Goal: Task Accomplishment & Management: Manage account settings

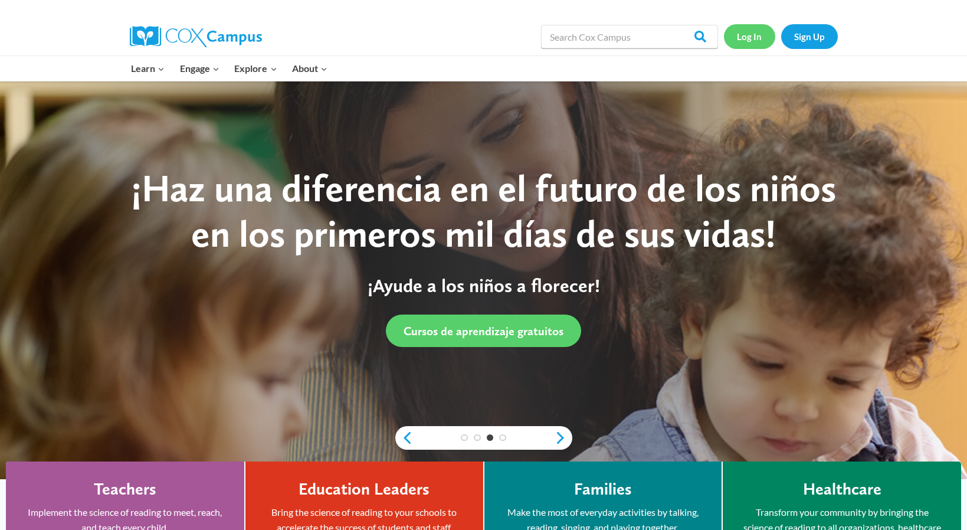
click at [751, 31] on link "Log In" at bounding box center [749, 36] width 51 height 24
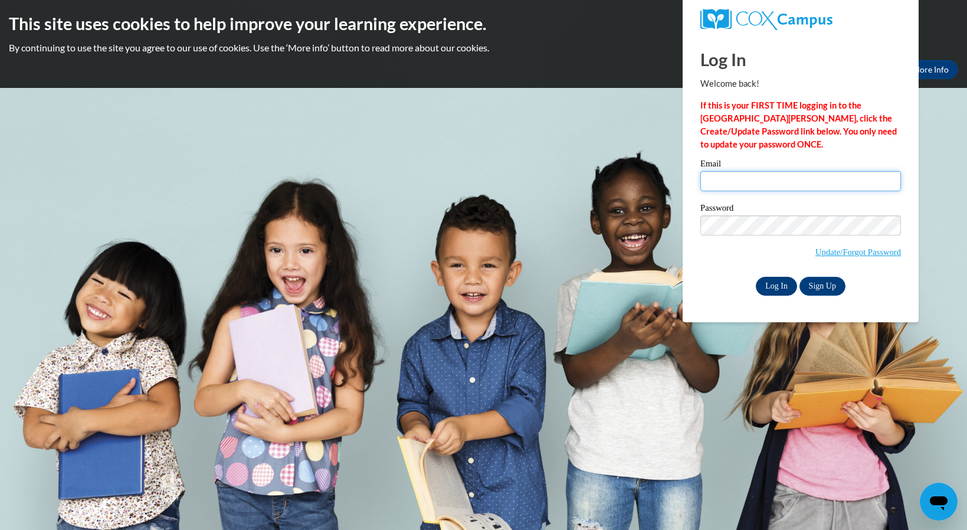
type input "cschaefer@ieminc.org"
click at [771, 284] on input "Log In" at bounding box center [776, 286] width 41 height 19
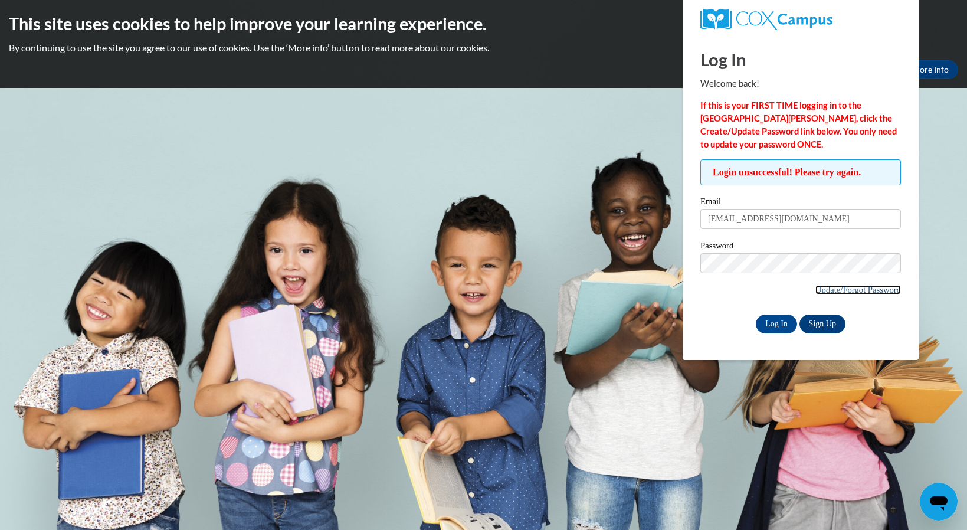
click at [863, 290] on link "Update/Forgot Password" at bounding box center [859, 289] width 86 height 9
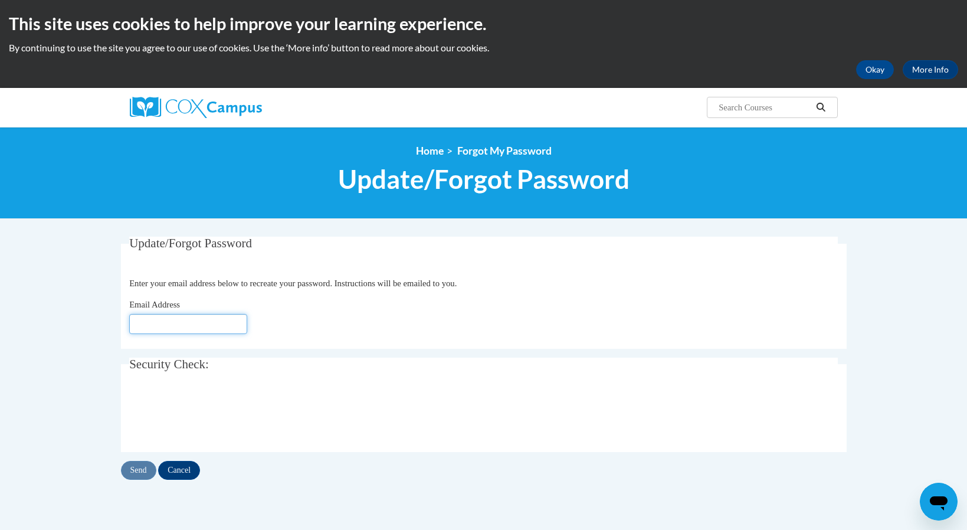
click at [212, 326] on input "Email Address" at bounding box center [188, 324] width 118 height 20
type input "[EMAIL_ADDRESS][DOMAIN_NAME]"
click at [140, 470] on input "Send" at bounding box center [138, 470] width 35 height 19
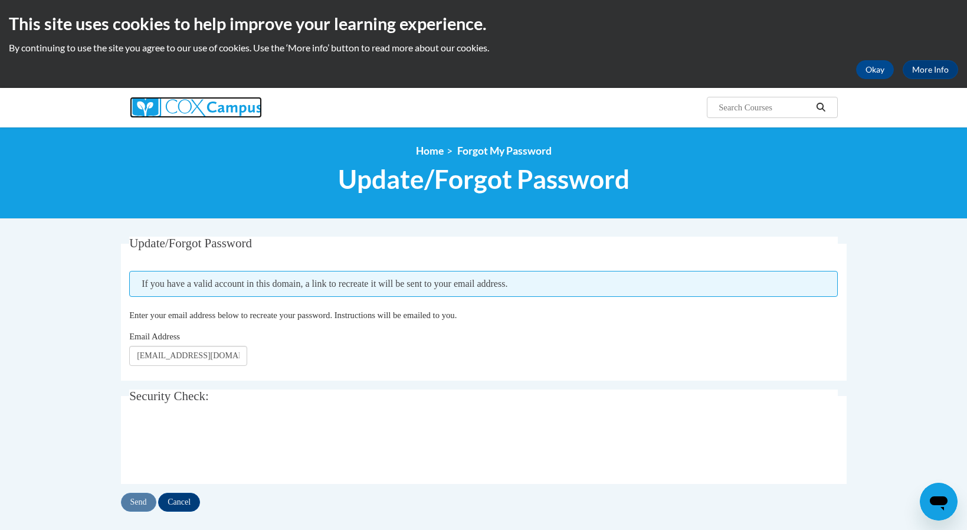
click at [217, 112] on img at bounding box center [196, 107] width 132 height 21
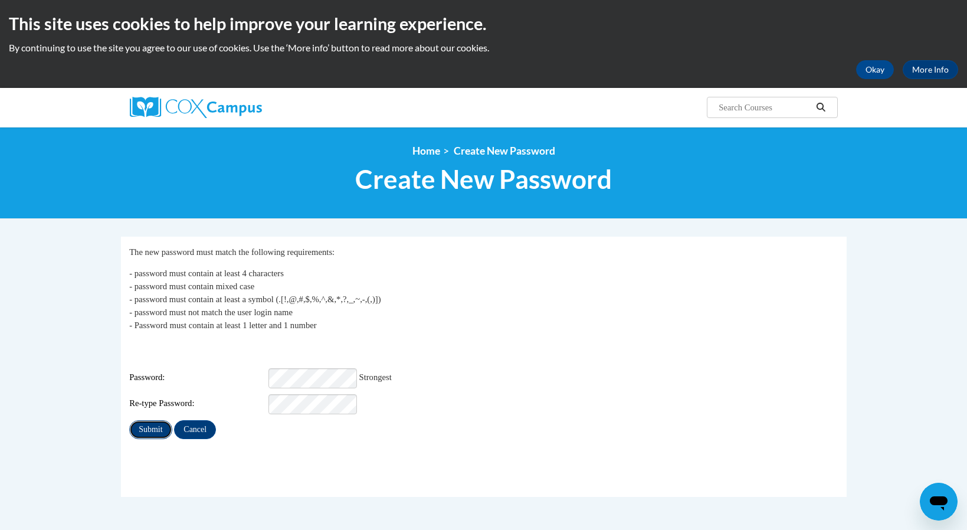
click at [146, 420] on input "Submit" at bounding box center [150, 429] width 42 height 19
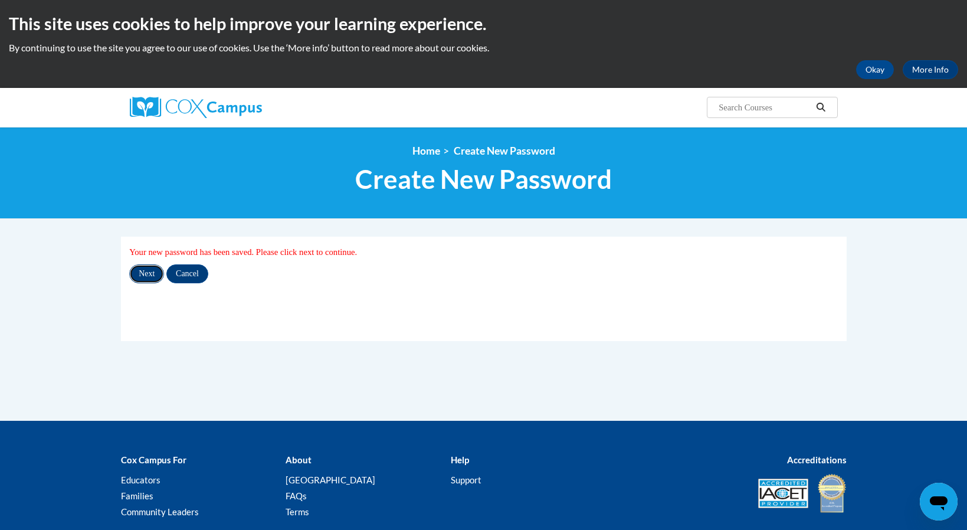
click at [139, 271] on input "Next" at bounding box center [146, 273] width 35 height 19
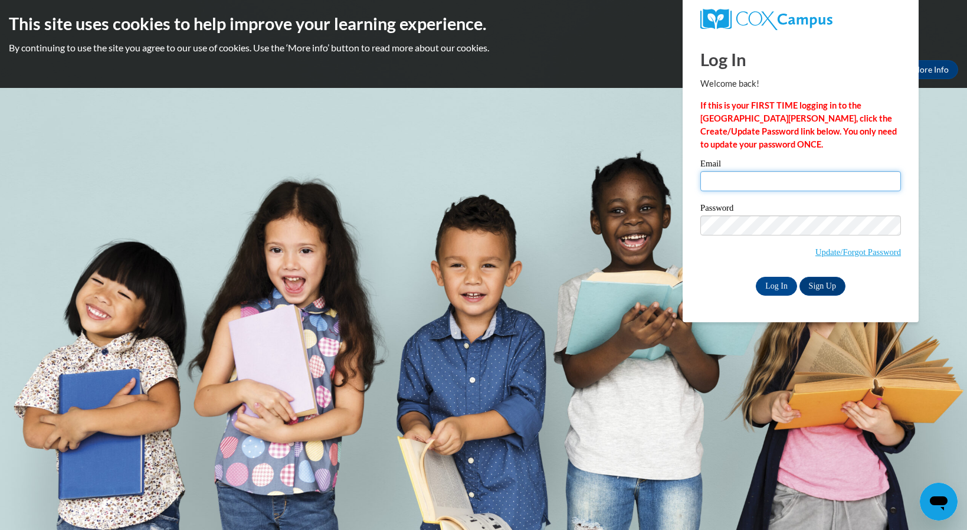
type input "[EMAIL_ADDRESS][DOMAIN_NAME]"
click at [782, 284] on input "Log In" at bounding box center [776, 286] width 41 height 19
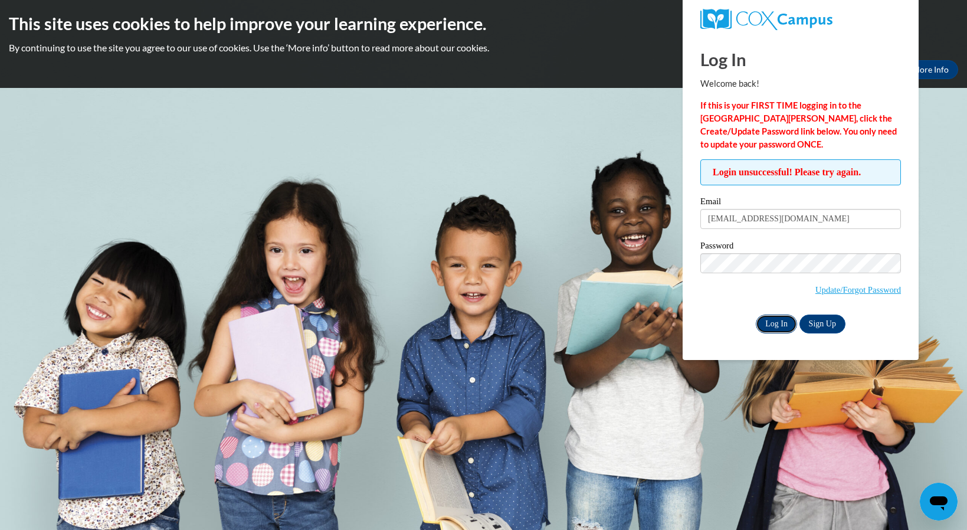
click at [780, 330] on input "Log In" at bounding box center [776, 324] width 41 height 19
click at [765, 320] on input "Log In" at bounding box center [776, 324] width 41 height 19
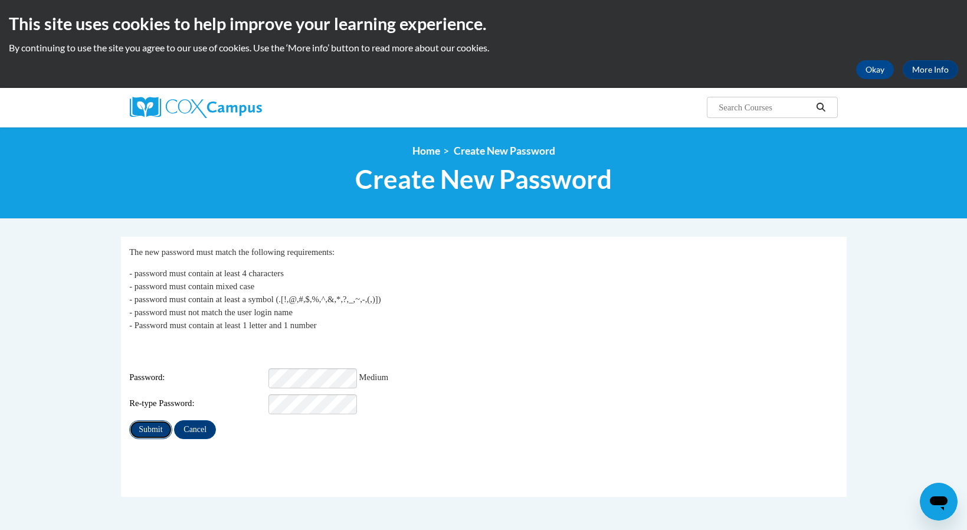
click at [153, 420] on input "Submit" at bounding box center [150, 429] width 42 height 19
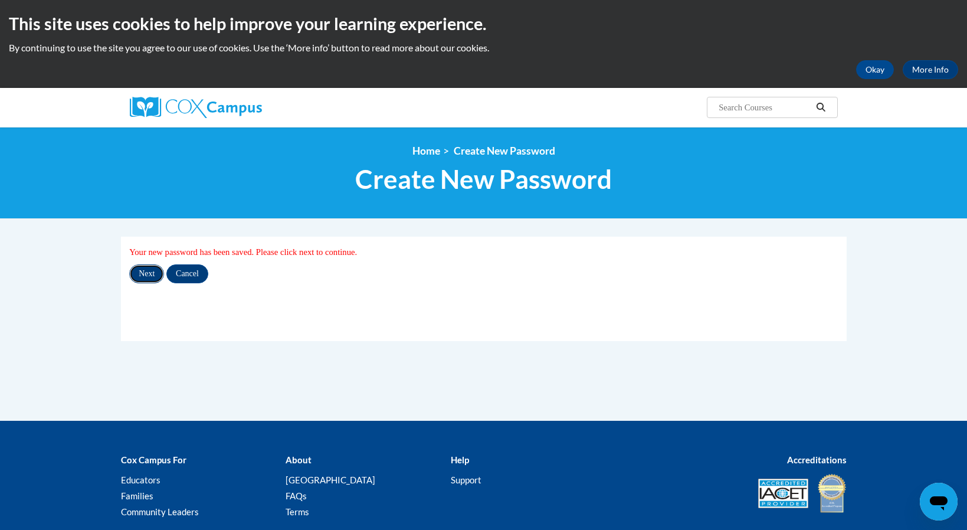
click at [146, 274] on input "Next" at bounding box center [146, 273] width 35 height 19
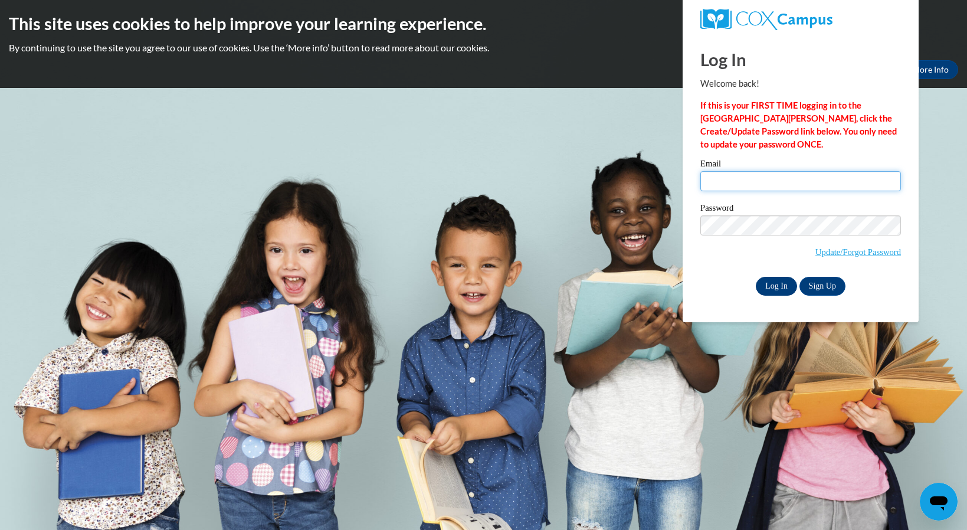
type input "[EMAIL_ADDRESS][DOMAIN_NAME]"
click at [781, 280] on input "Log In" at bounding box center [776, 286] width 41 height 19
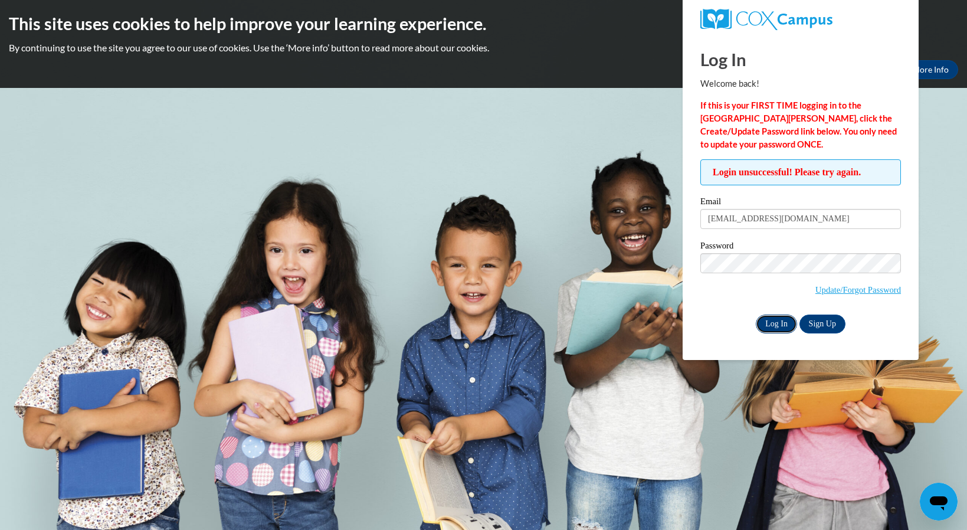
click at [768, 326] on input "Log In" at bounding box center [776, 324] width 41 height 19
click at [717, 57] on h1 "Log In" at bounding box center [800, 59] width 201 height 24
click at [726, 21] on img at bounding box center [766, 19] width 132 height 21
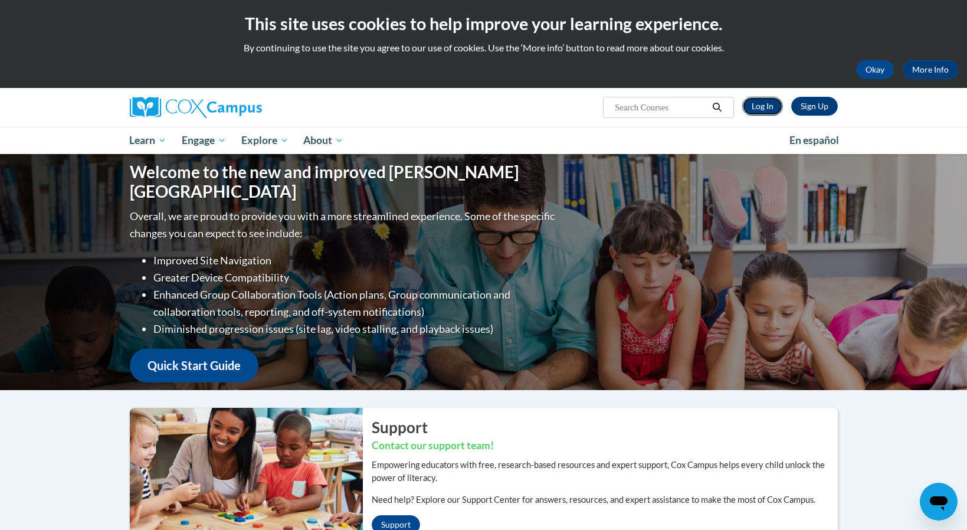
click at [761, 100] on link "Log In" at bounding box center [762, 106] width 41 height 19
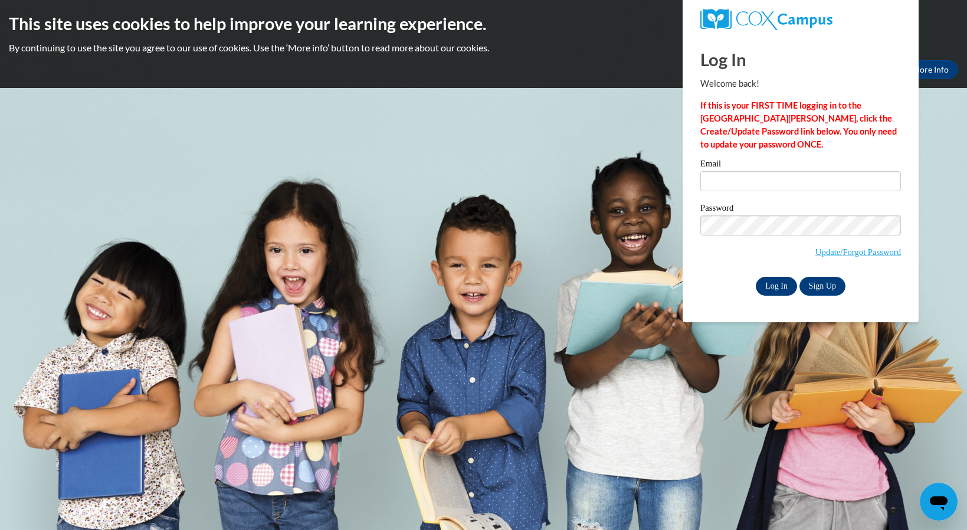
type input "[EMAIL_ADDRESS][DOMAIN_NAME]"
click at [782, 279] on input "Log In" at bounding box center [776, 286] width 41 height 19
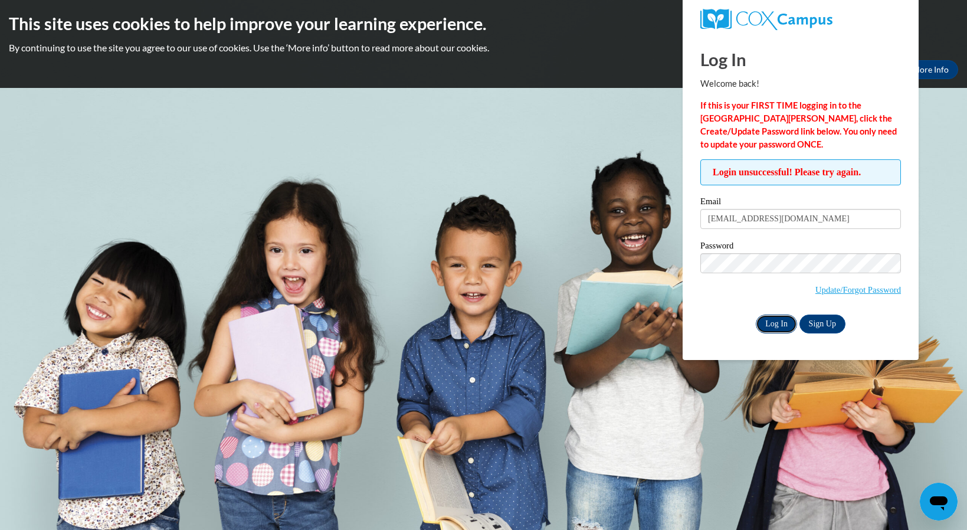
click at [774, 319] on input "Log In" at bounding box center [776, 324] width 41 height 19
click at [539, 321] on body "This site uses cookies to help improve your learning experience. By continuing …" at bounding box center [483, 265] width 967 height 530
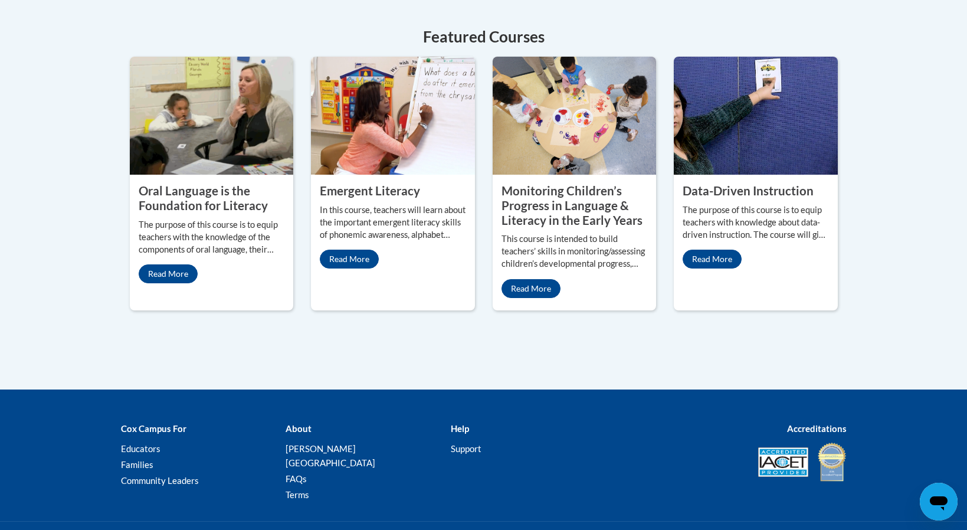
scroll to position [590, 0]
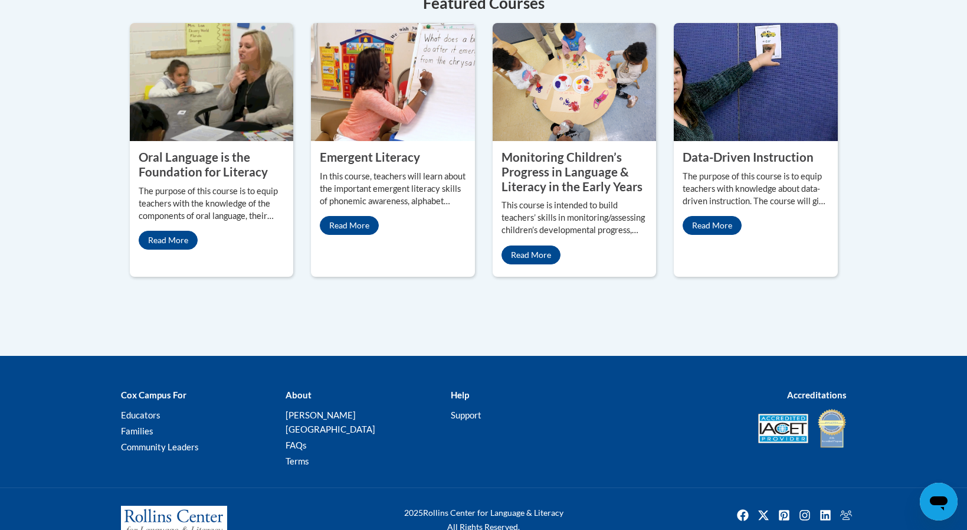
click at [712, 214] on div "Data-Driven Instruction The purpose of this course is to equip teachers with kn…" at bounding box center [756, 192] width 164 height 103
click at [713, 222] on link "Read More" at bounding box center [712, 225] width 59 height 19
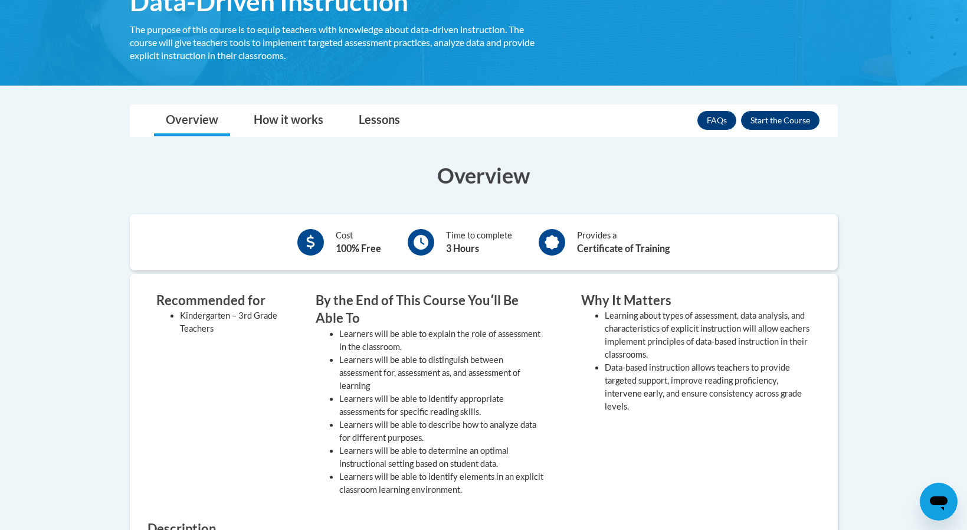
scroll to position [223, 0]
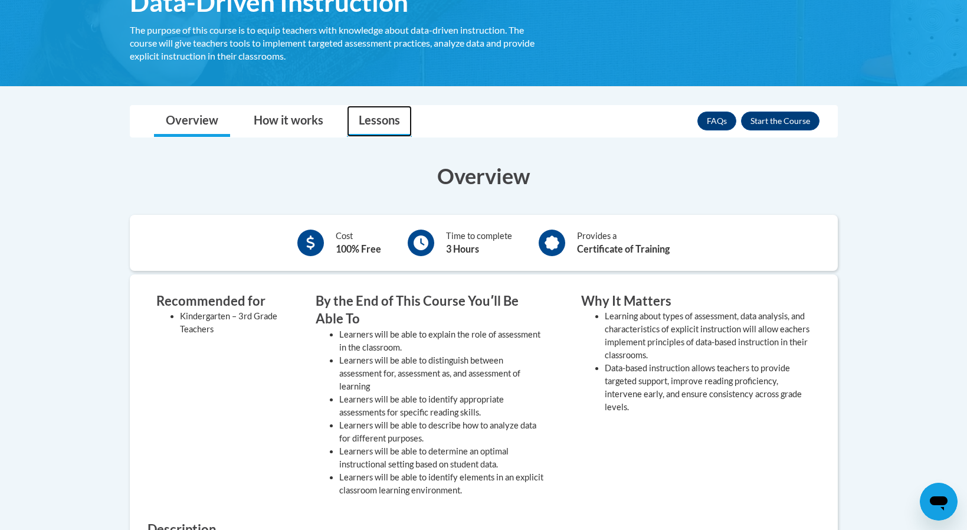
click at [376, 115] on link "Lessons" at bounding box center [379, 121] width 65 height 31
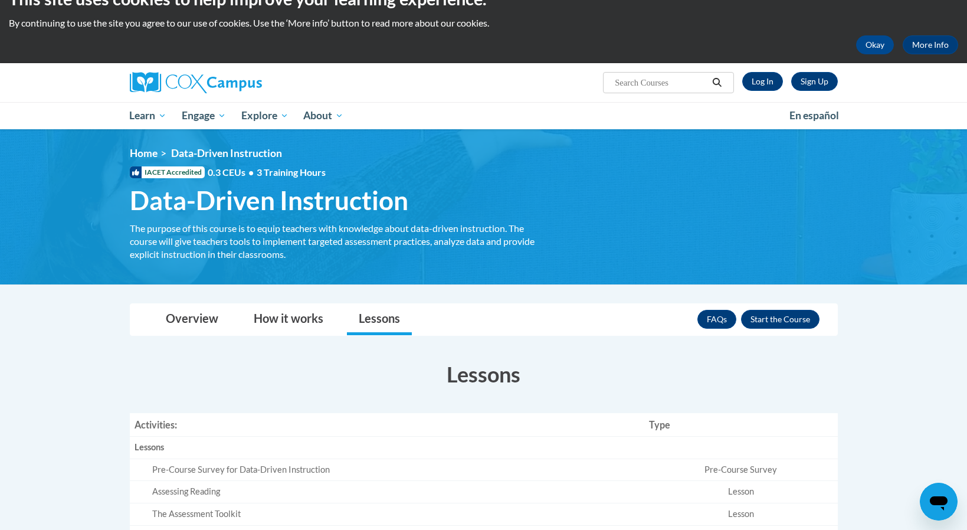
scroll to position [20, 0]
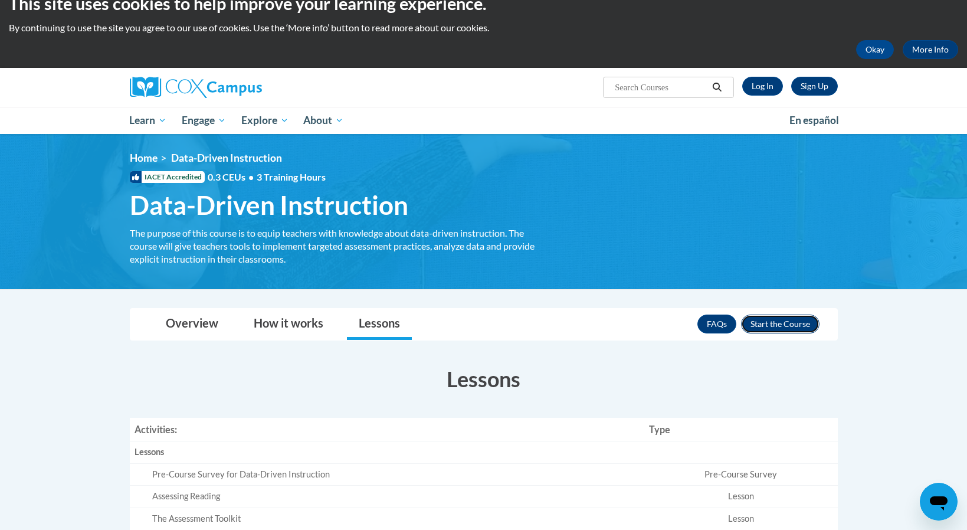
click at [801, 323] on button "Enroll" at bounding box center [780, 324] width 78 height 19
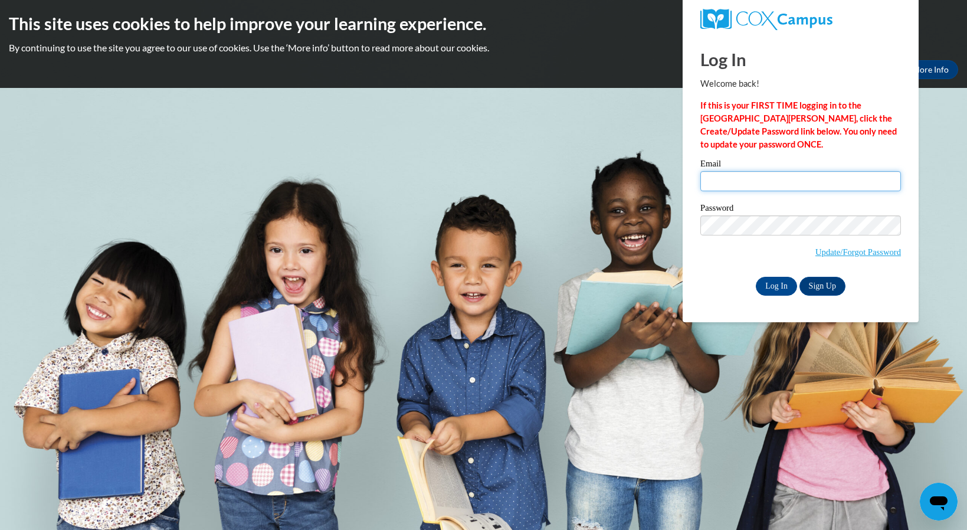
type input "[EMAIL_ADDRESS][DOMAIN_NAME]"
click at [816, 178] on input "[EMAIL_ADDRESS][DOMAIN_NAME]" at bounding box center [800, 181] width 201 height 20
type input "[EMAIL_ADDRESS][DOMAIN_NAME]"
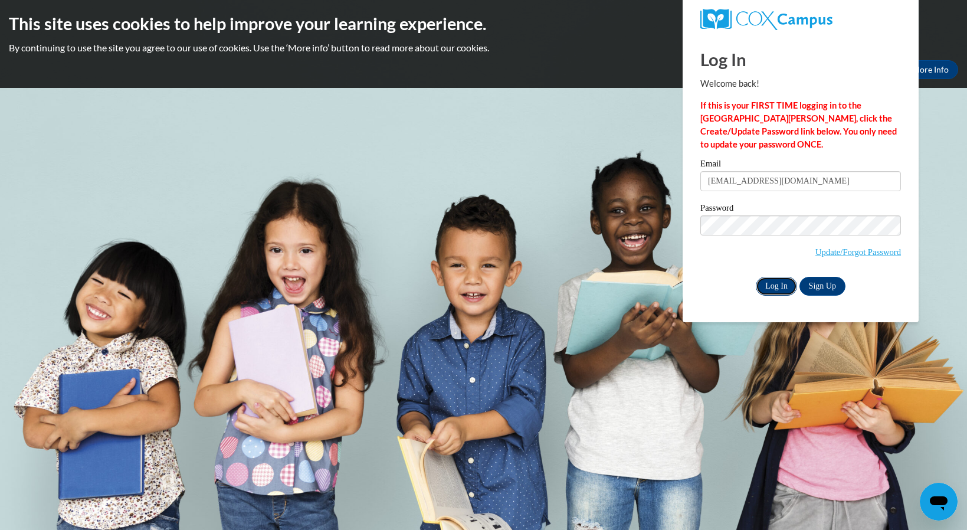
click at [777, 287] on input "Log In" at bounding box center [776, 286] width 41 height 19
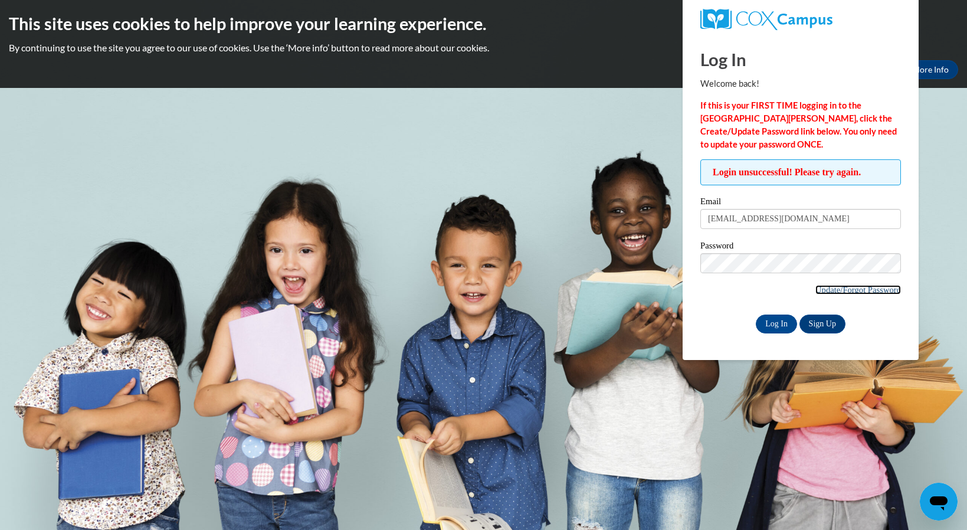
click at [859, 293] on link "Update/Forgot Password" at bounding box center [859, 289] width 86 height 9
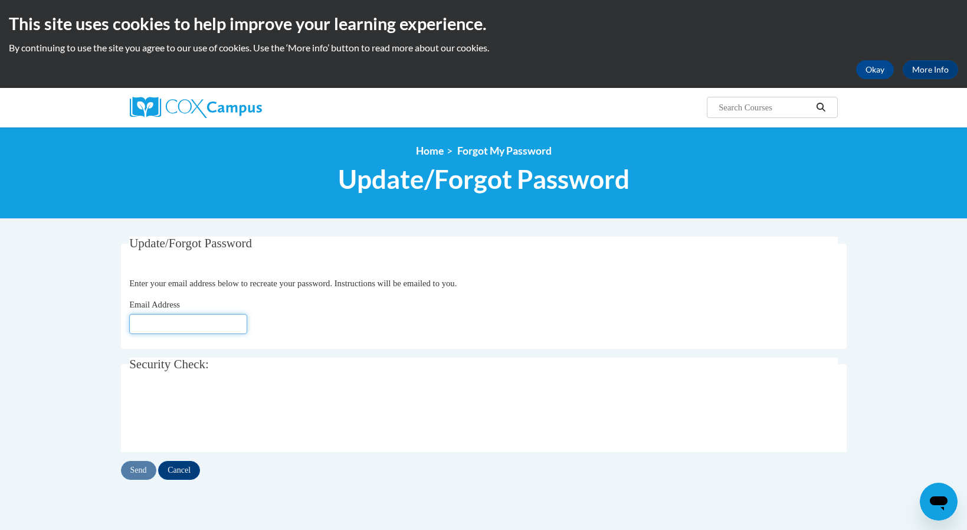
click at [200, 330] on input "Email Address" at bounding box center [188, 324] width 118 height 20
type input "cschaefer@ieminc.org"
click at [138, 467] on input "Send" at bounding box center [138, 470] width 35 height 19
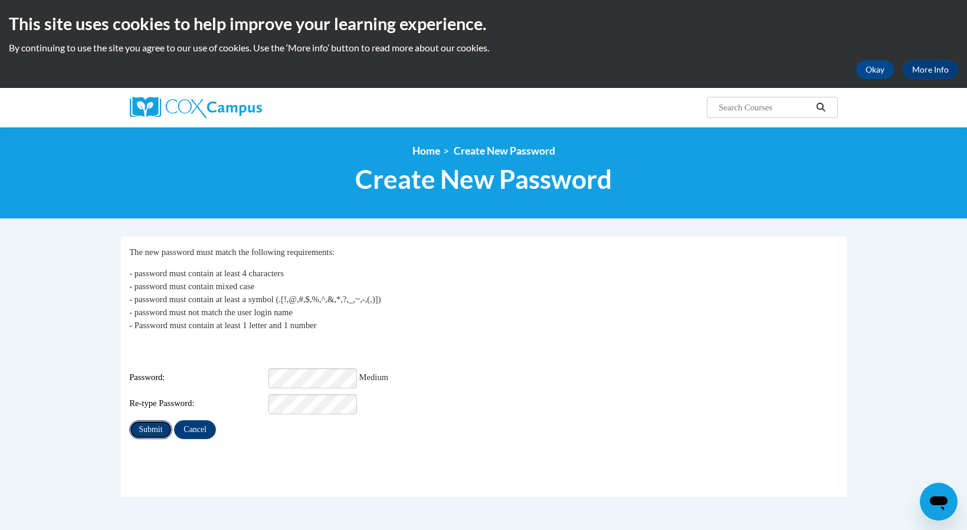
click at [148, 420] on input "Submit" at bounding box center [150, 429] width 42 height 19
